Goal: Information Seeking & Learning: Learn about a topic

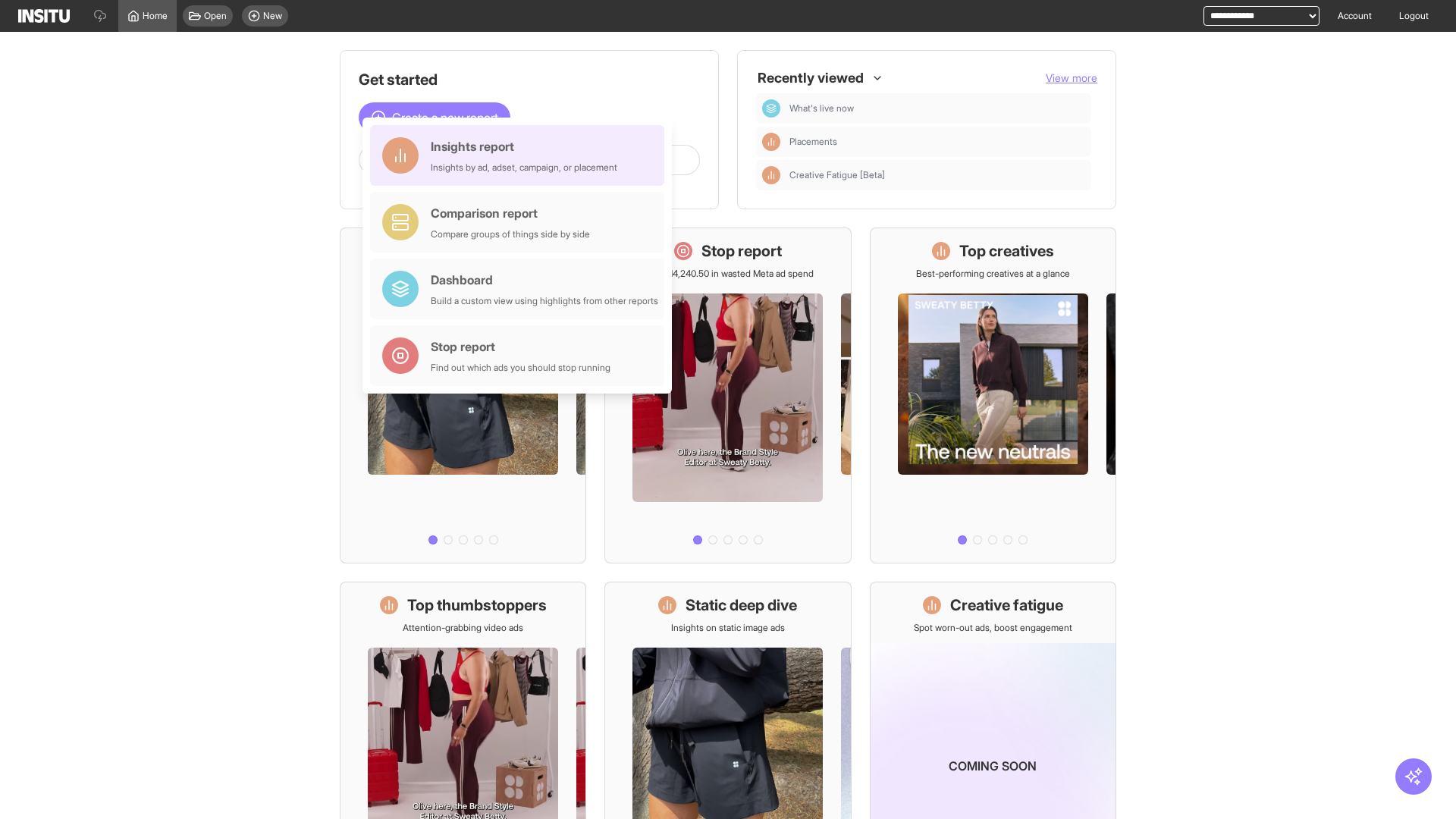
click at [521, 156] on div "Insights report Insights by ad, adset, campaign, or placement" at bounding box center [524, 155] width 187 height 36
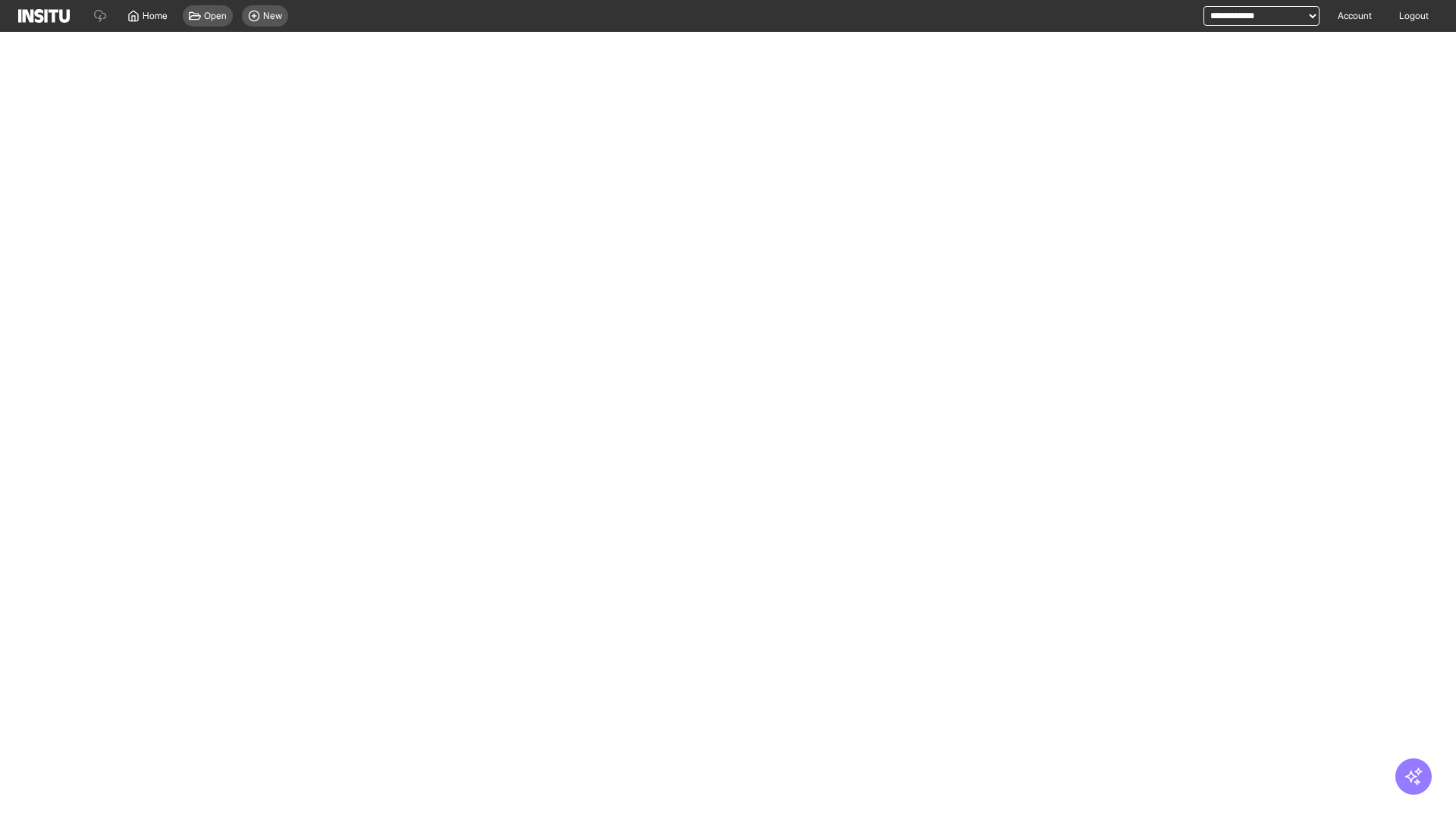
select select "**"
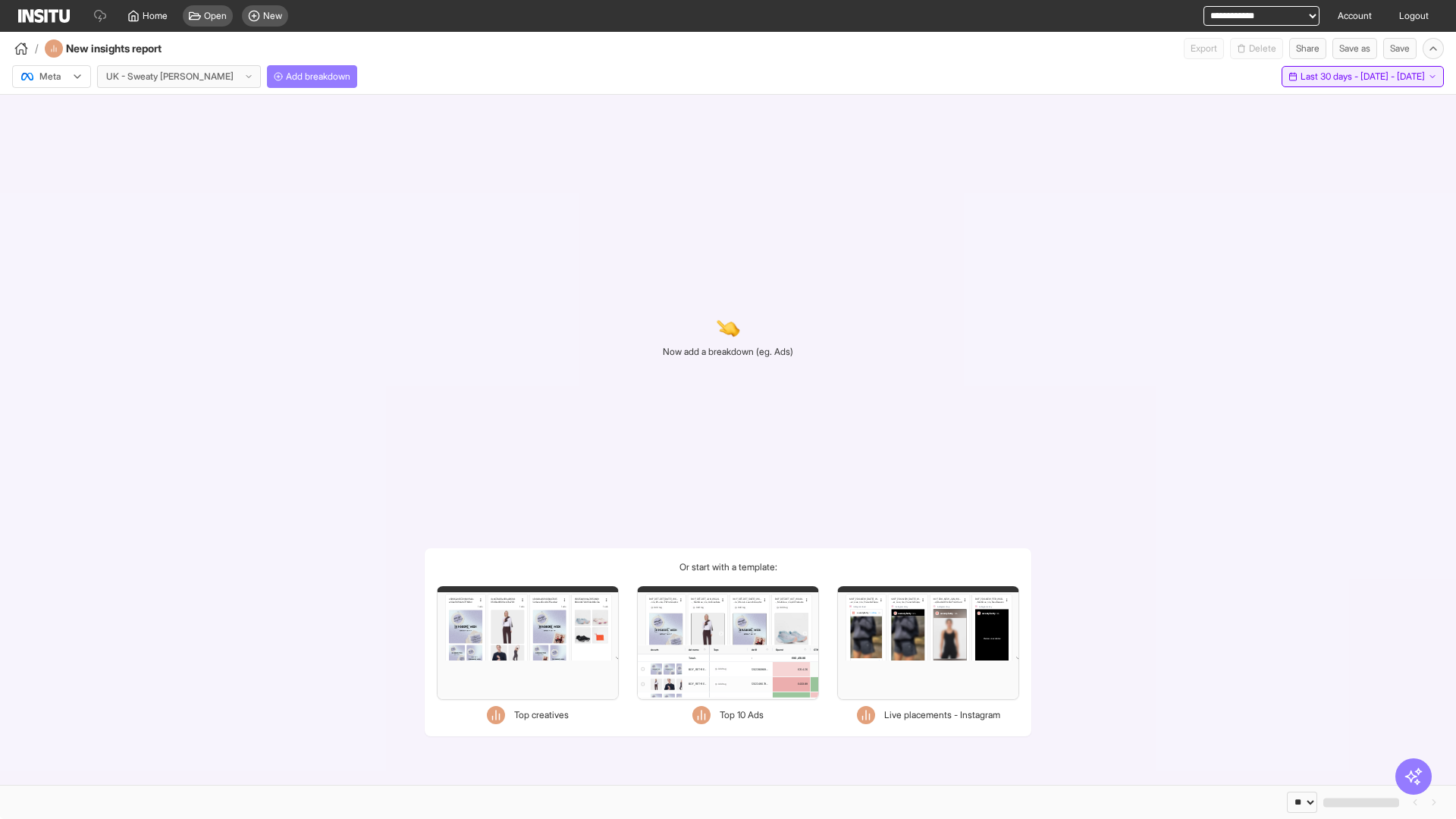
click at [1330, 76] on span "Last 30 days - [DATE] - [DATE]" at bounding box center [1363, 76] width 125 height 12
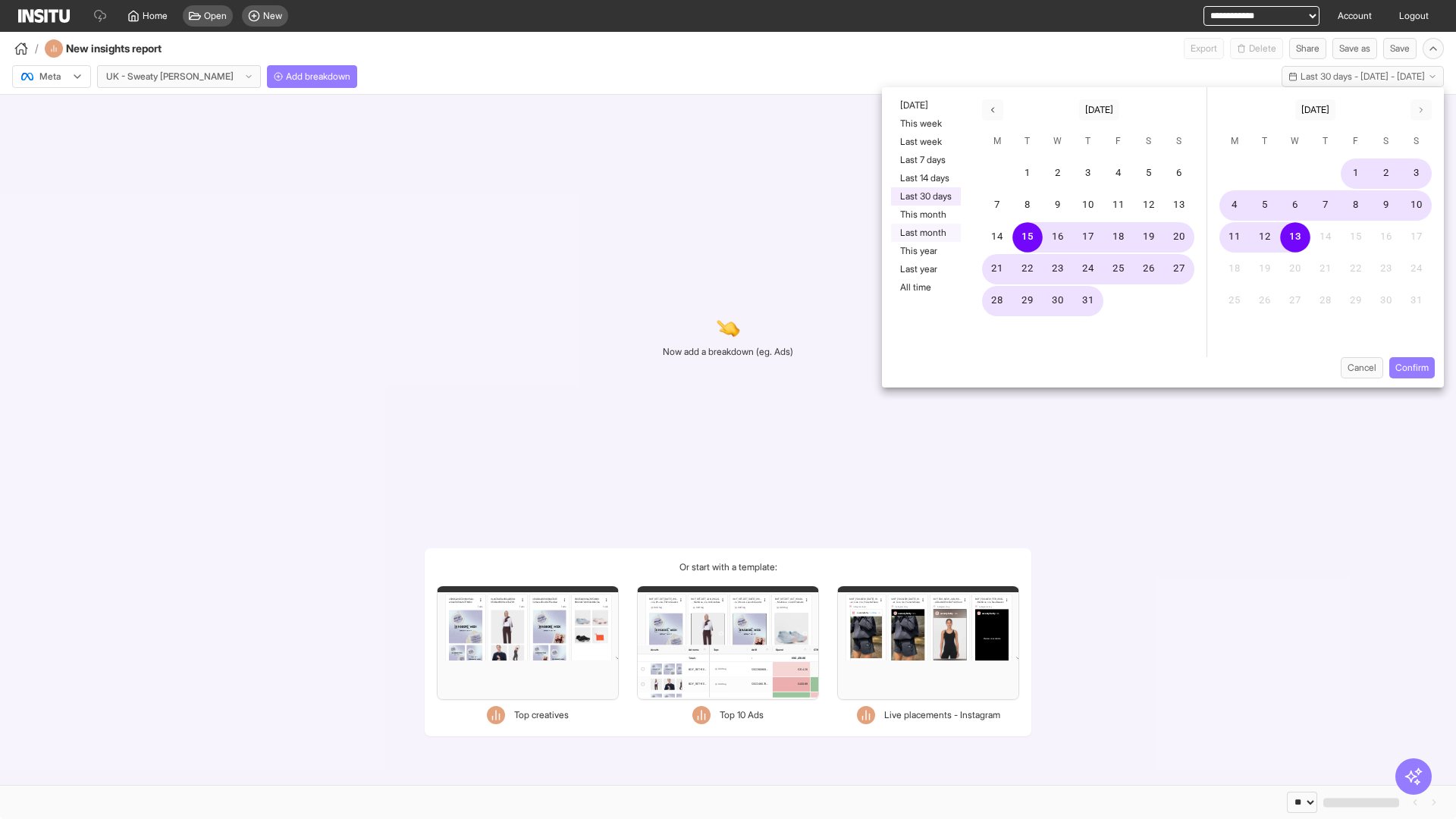
click at [925, 233] on button "Last month" at bounding box center [926, 233] width 70 height 18
